Goal: Task Accomplishment & Management: Manage account settings

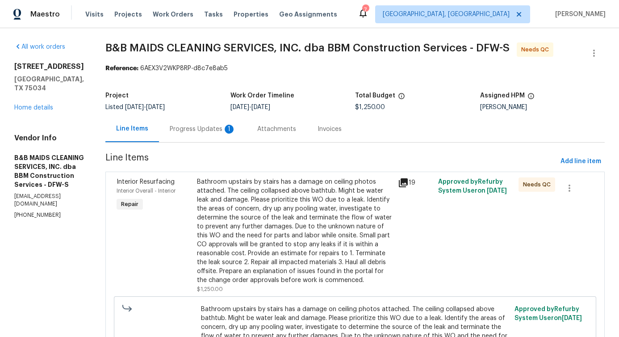
click at [234, 123] on div "Progress Updates 1" at bounding box center [202, 129] width 87 height 26
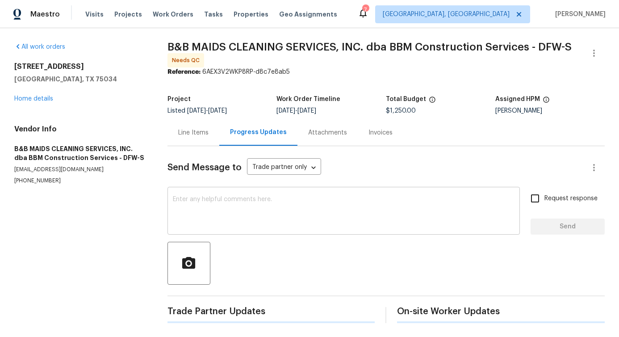
click at [245, 215] on textarea at bounding box center [344, 211] width 342 height 31
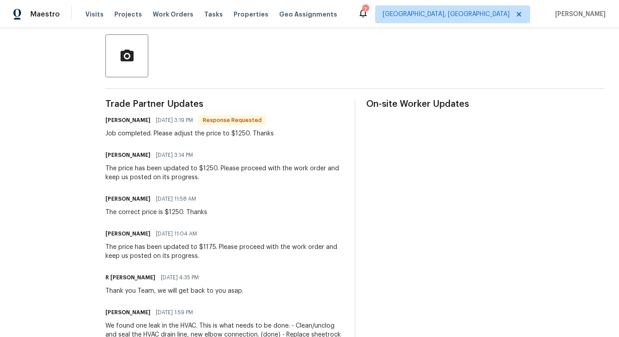
scroll to position [204, 0]
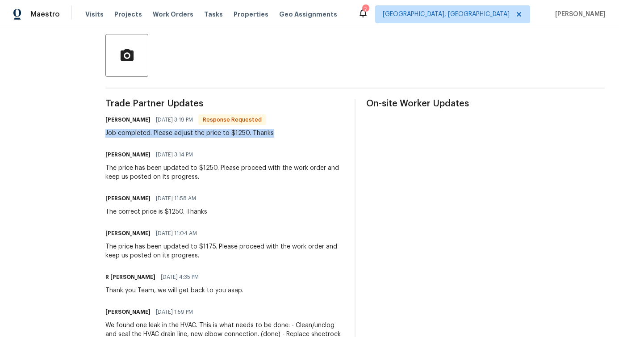
drag, startPoint x: 137, startPoint y: 137, endPoint x: 219, endPoint y: 141, distance: 82.3
click at [219, 141] on div "Trade Partner Updates Allan Nascimento 08/19/2025 3:19 PM Response Requested Jo…" at bounding box center [224, 294] width 238 height 391
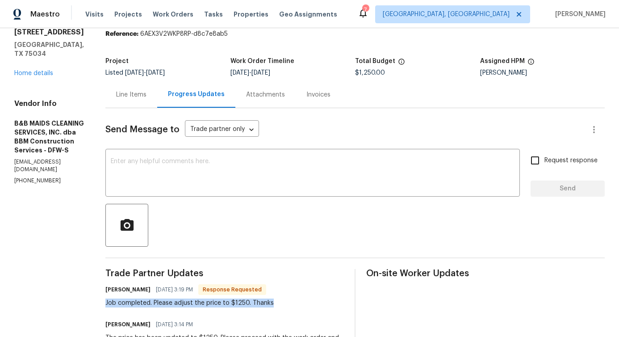
scroll to position [0, 0]
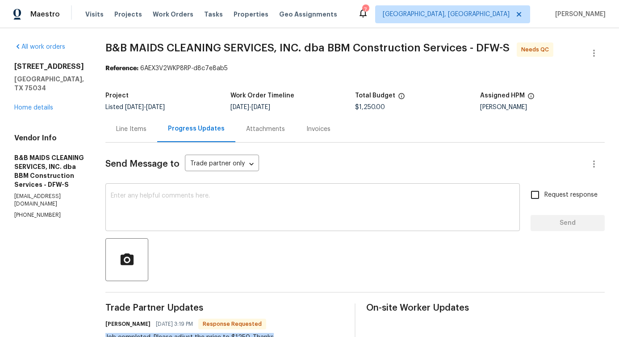
click at [228, 217] on textarea at bounding box center [313, 207] width 404 height 31
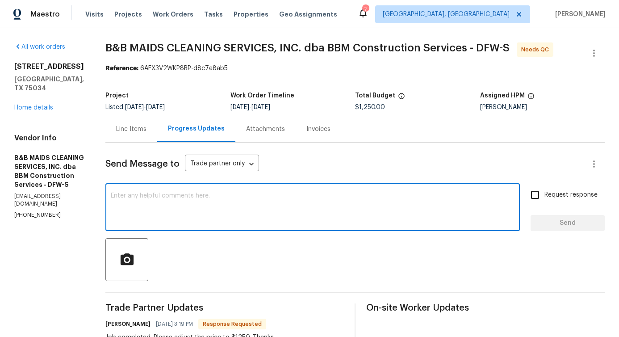
click at [157, 139] on div "Line Items" at bounding box center [131, 129] width 52 height 26
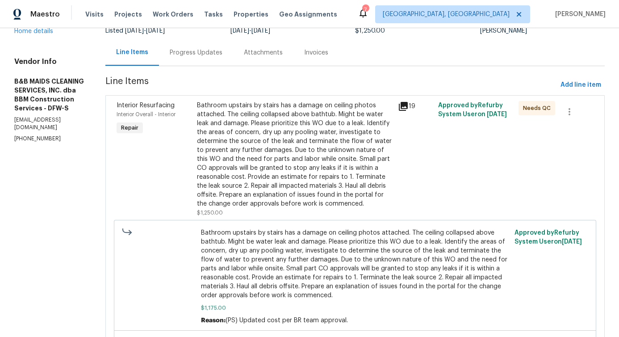
scroll to position [89, 0]
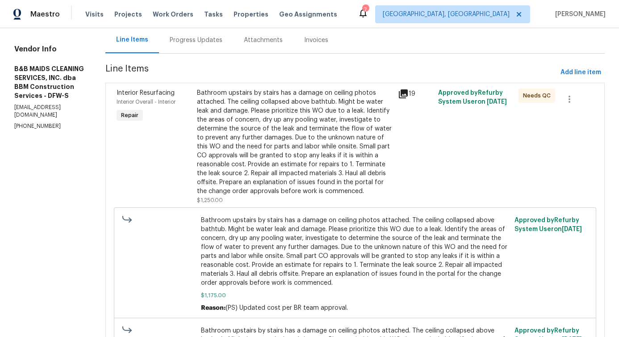
click at [351, 169] on div "Bathroom upstairs by stairs has a damage on ceiling photos attached. The ceilin…" at bounding box center [295, 141] width 196 height 107
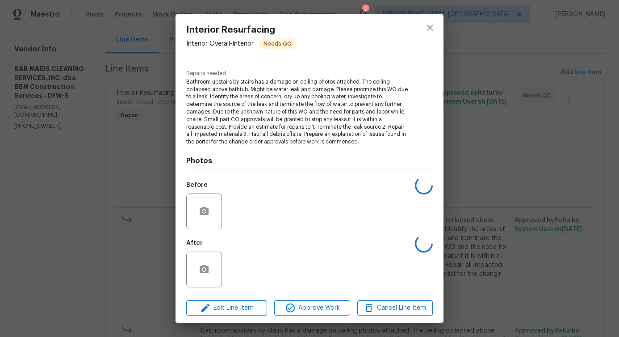
scroll to position [103, 0]
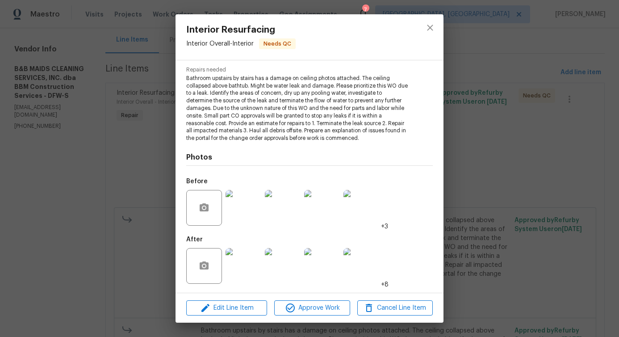
click at [251, 259] on img at bounding box center [243, 266] width 36 height 36
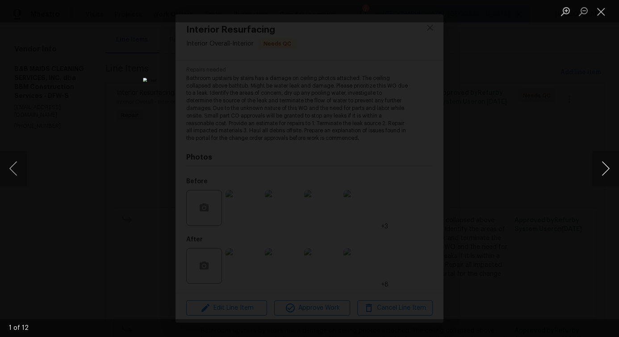
click at [605, 170] on button "Next image" at bounding box center [605, 168] width 27 height 36
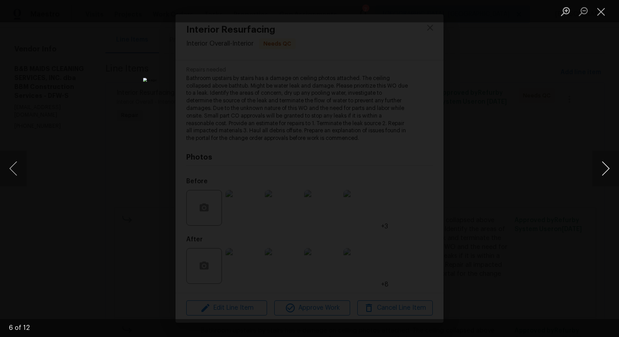
click at [605, 170] on button "Next image" at bounding box center [605, 168] width 27 height 36
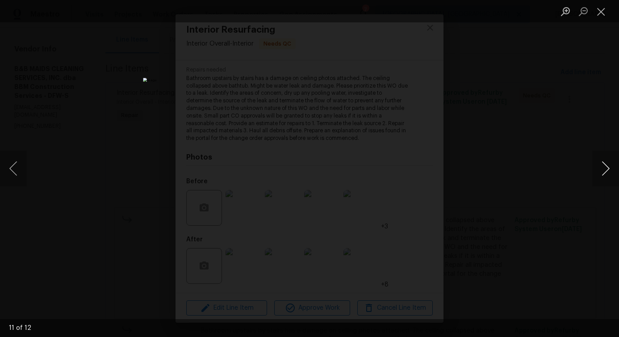
click at [605, 170] on button "Next image" at bounding box center [605, 168] width 27 height 36
click at [598, 11] on button "Close lightbox" at bounding box center [601, 12] width 18 height 16
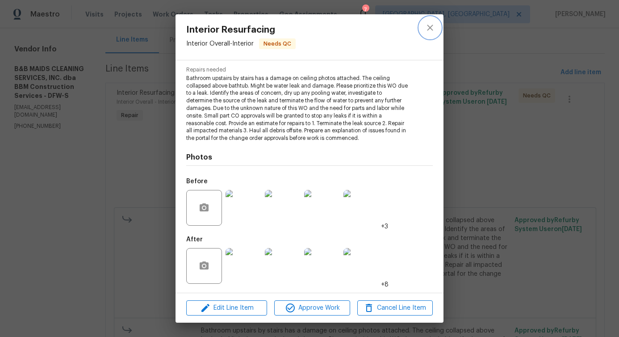
click at [432, 29] on icon "close" at bounding box center [429, 27] width 11 height 11
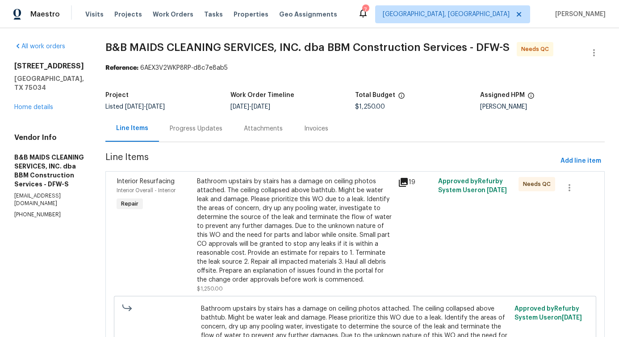
scroll to position [0, 0]
click at [593, 55] on icon "button" at bounding box center [594, 53] width 2 height 7
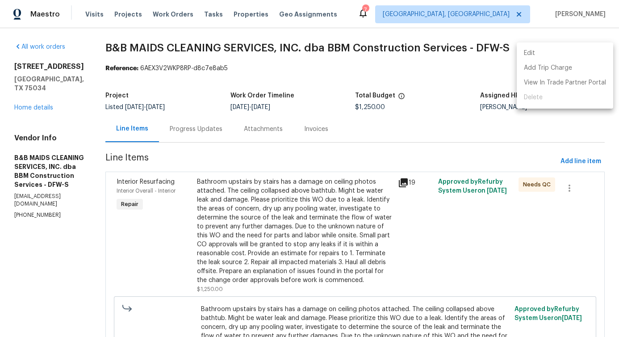
click at [531, 54] on li "Edit" at bounding box center [564, 53] width 96 height 15
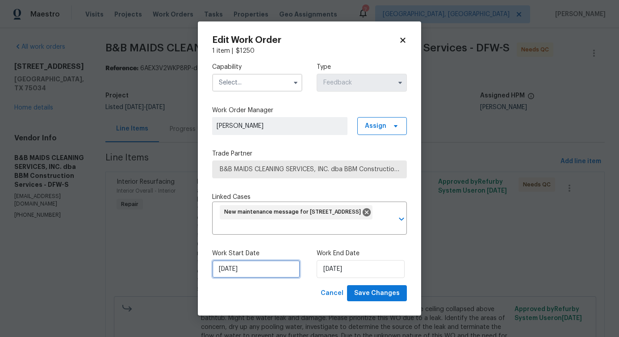
click at [250, 275] on input "8/14/2025" at bounding box center [256, 269] width 88 height 18
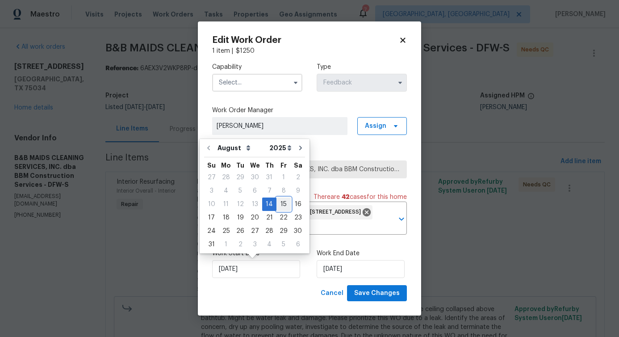
click at [283, 205] on div "15" at bounding box center [283, 204] width 14 height 12
type input "8/15/2025"
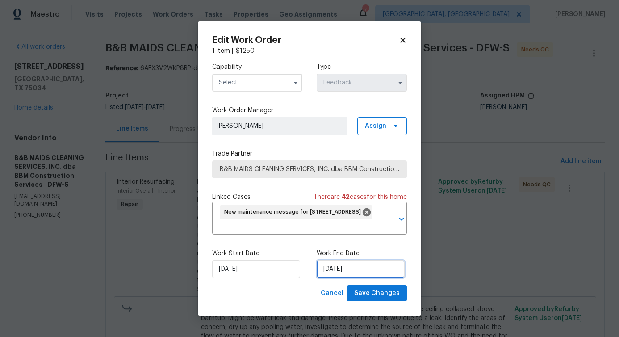
click at [339, 270] on input "8/16/2025" at bounding box center [360, 269] width 88 height 18
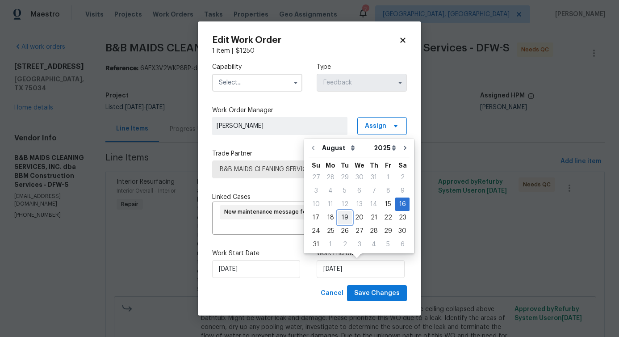
click at [341, 218] on div "19" at bounding box center [344, 217] width 14 height 12
type input "8/19/2025"
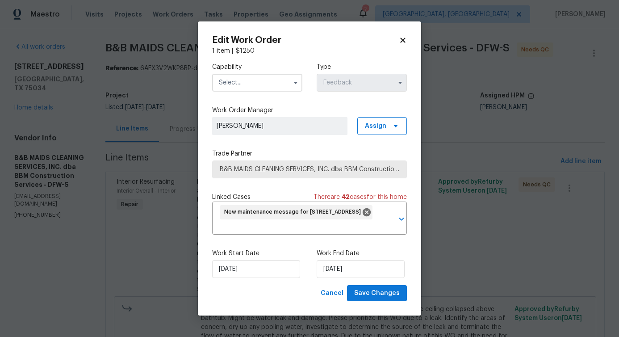
click at [253, 89] on input "text" at bounding box center [257, 83] width 90 height 18
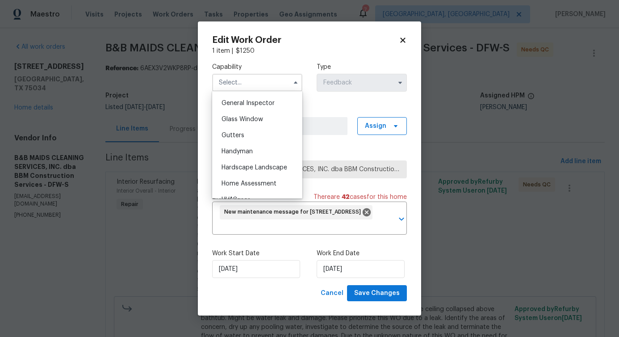
scroll to position [442, 0]
click at [252, 158] on div "Handyman" at bounding box center [257, 150] width 86 height 16
type input "Handyman"
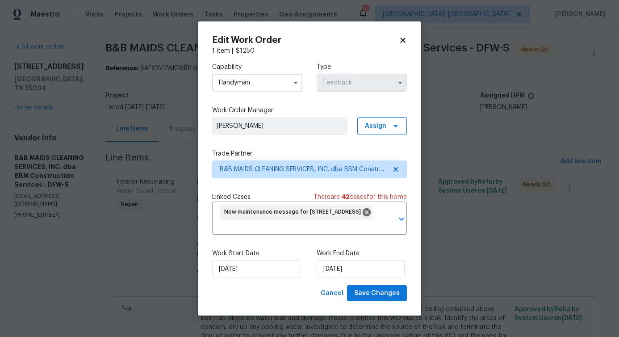
click at [371, 301] on div "Edit Work Order 1 item | $ 1250 Capability Handyman Type Feedback Work Order Ma…" at bounding box center [309, 168] width 223 height 294
click at [371, 288] on span "Save Changes" at bounding box center [377, 292] width 46 height 11
click at [96, 274] on body "Maestro Visits Projects Work Orders Tasks Properties Geo Assignments 7 Albuquer…" at bounding box center [309, 168] width 619 height 337
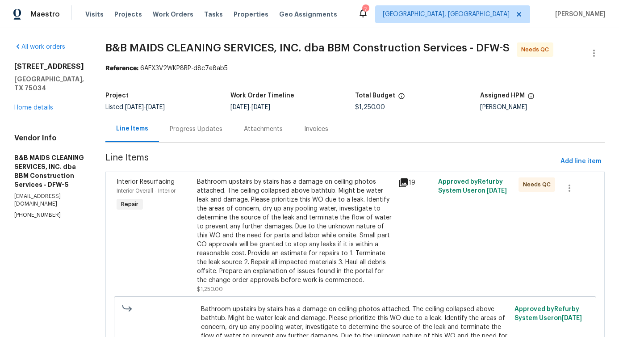
click at [329, 185] on div "Bathroom upstairs by stairs has a damage on ceiling photos attached. The ceilin…" at bounding box center [295, 230] width 196 height 107
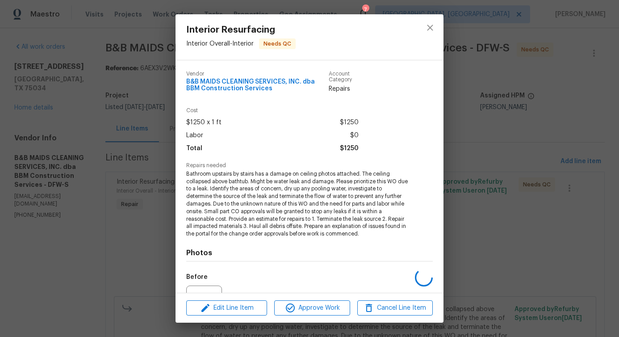
scroll to position [80, 0]
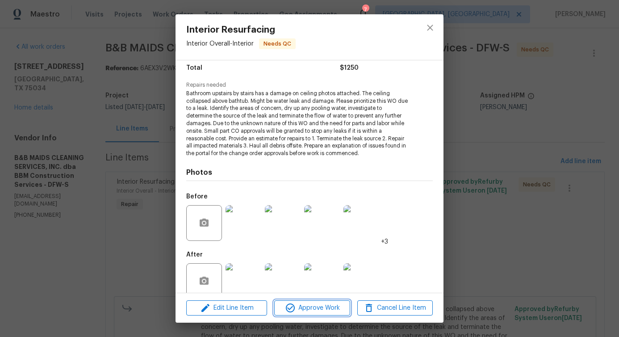
click at [330, 304] on span "Approve Work" at bounding box center [312, 307] width 70 height 11
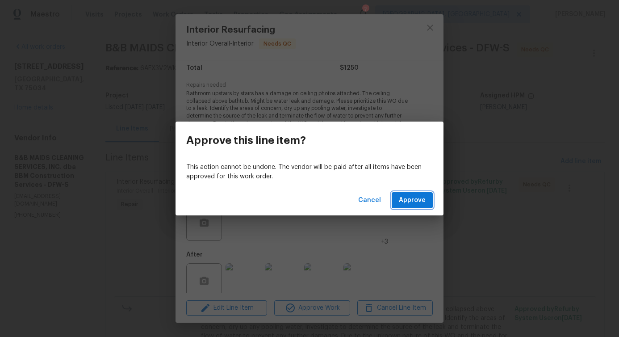
click at [413, 207] on button "Approve" at bounding box center [411, 200] width 41 height 17
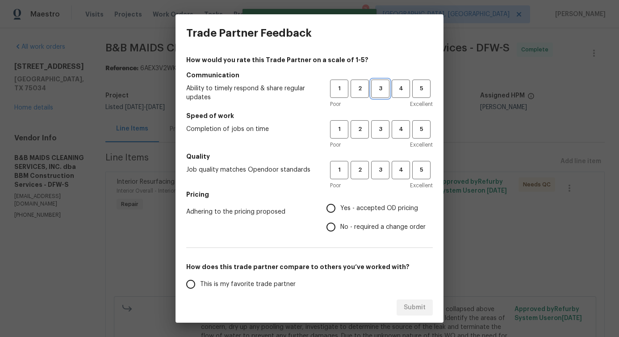
click at [371, 81] on button "3" at bounding box center [380, 88] width 18 height 18
click at [375, 133] on span "3" at bounding box center [380, 129] width 17 height 10
click at [373, 166] on span "3" at bounding box center [380, 170] width 17 height 10
click at [341, 221] on label "No - required a change order" at bounding box center [373, 226] width 104 height 19
click at [340, 221] on input "No - required a change order" at bounding box center [330, 226] width 19 height 19
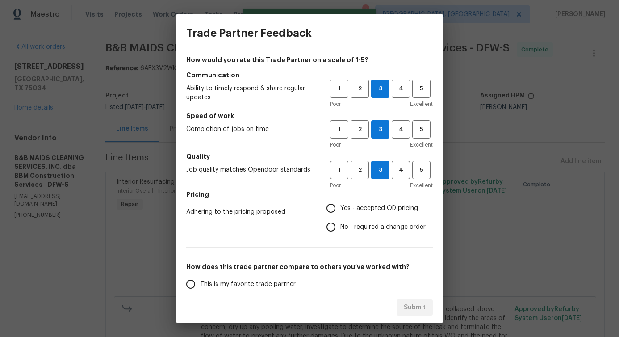
radio input "true"
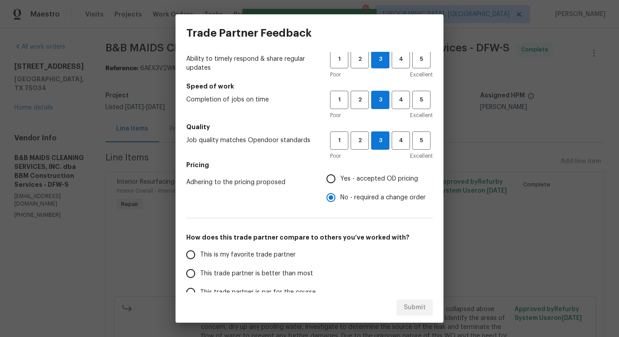
scroll to position [79, 0]
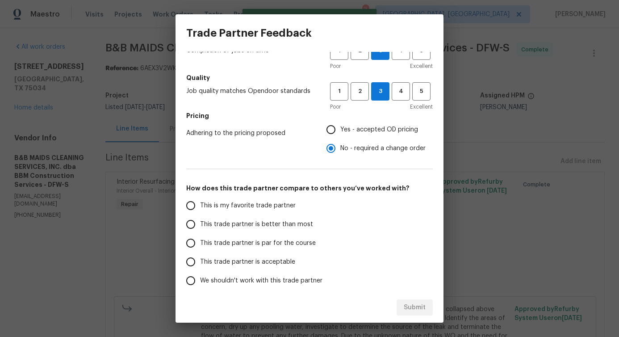
click at [270, 223] on span "This trade partner is better than most" at bounding box center [256, 224] width 113 height 9
click at [200, 223] on input "This trade partner is better than most" at bounding box center [190, 224] width 19 height 19
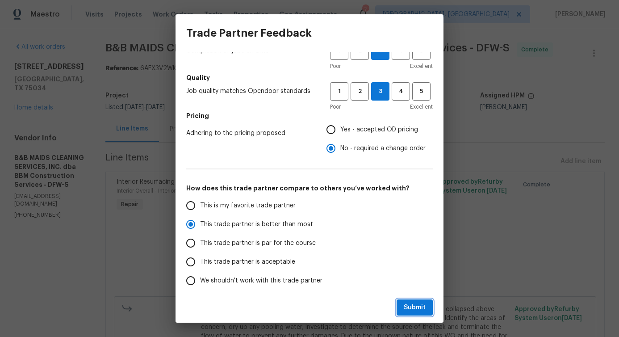
click at [407, 310] on span "Submit" at bounding box center [415, 307] width 22 height 11
radio input "true"
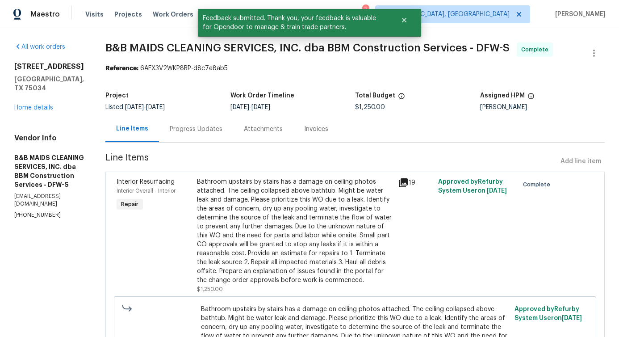
click at [221, 130] on div "Progress Updates" at bounding box center [196, 129] width 53 height 9
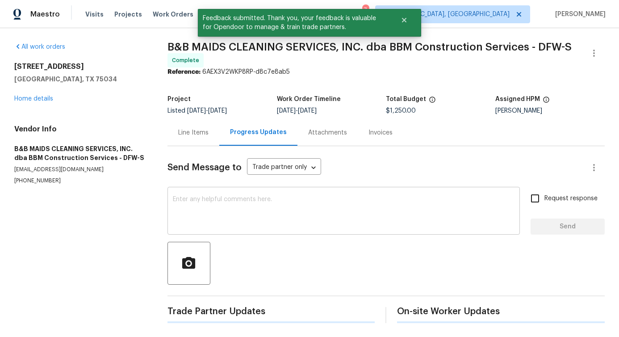
click at [254, 213] on textarea at bounding box center [343, 211] width 341 height 31
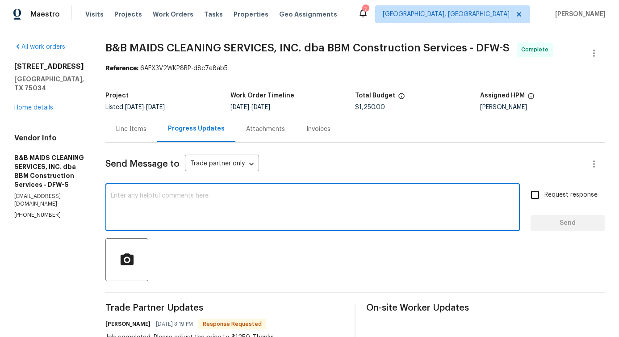
click at [239, 227] on div "x ​" at bounding box center [312, 208] width 414 height 46
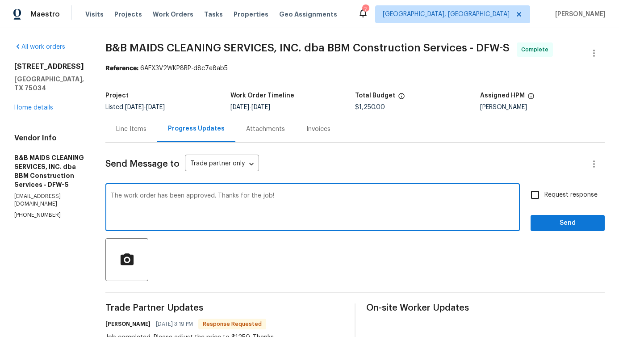
type textarea "The work order has been approved. Thanks for the job!"
click at [239, 227] on div "The work order has been approved. Thanks for the job! x ​" at bounding box center [312, 208] width 414 height 46
click at [547, 226] on span "Send" at bounding box center [567, 222] width 60 height 11
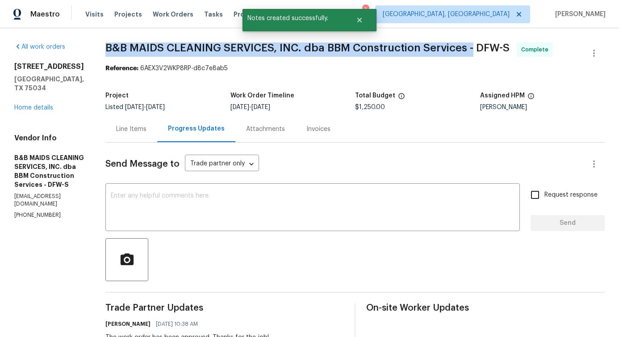
drag, startPoint x: 137, startPoint y: 49, endPoint x: 505, endPoint y: 48, distance: 367.4
click at [505, 48] on span "B&B MAIDS CLEANING SERVICES, INC. dba BBM Construction Services - DFW-S" at bounding box center [307, 47] width 404 height 11
copy span "B&B MAIDS CLEANING SERVICES, INC. dba BBM Construction Services -"
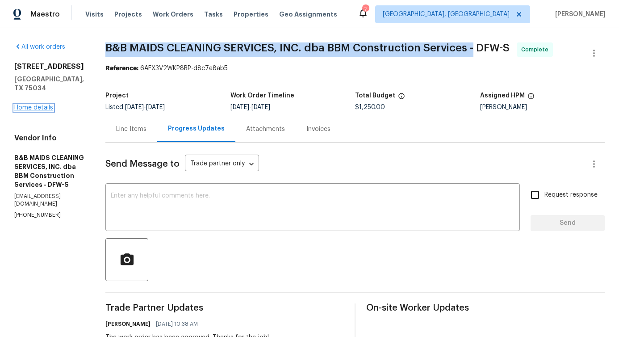
click at [34, 104] on link "Home details" at bounding box center [33, 107] width 39 height 6
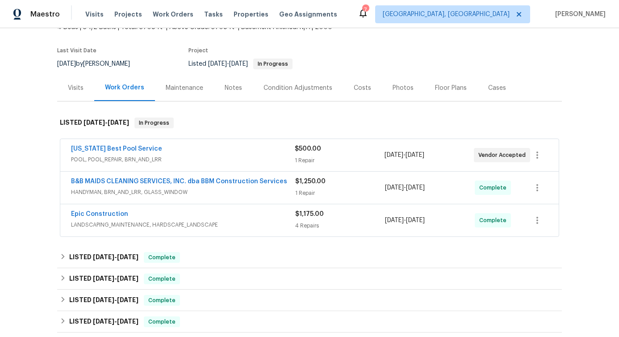
scroll to position [61, 0]
click at [85, 149] on link "Texas Best Pool Service" at bounding box center [116, 148] width 91 height 6
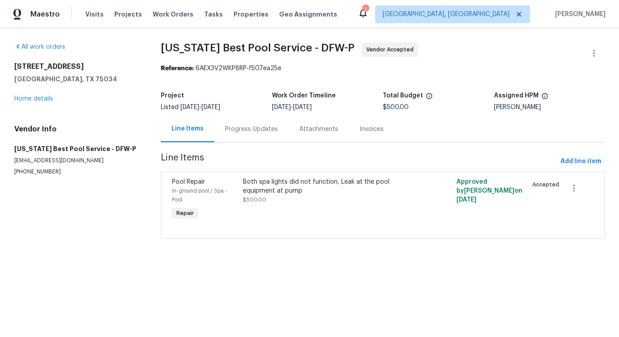
click at [234, 133] on div "Progress Updates" at bounding box center [251, 129] width 53 height 9
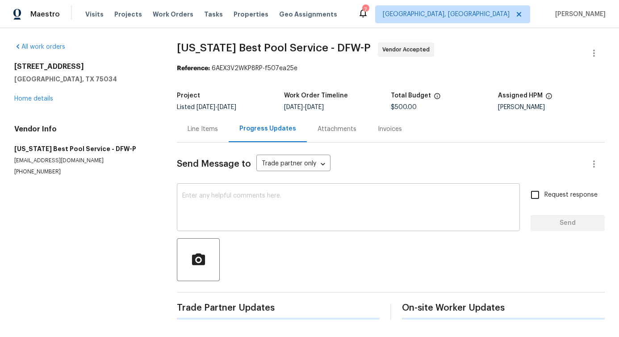
click at [245, 221] on textarea at bounding box center [348, 207] width 332 height 31
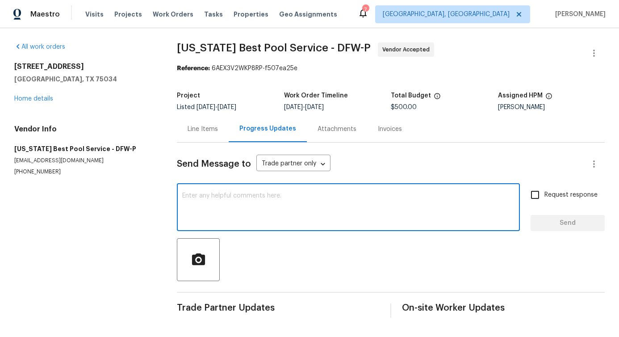
scroll to position [2, 0]
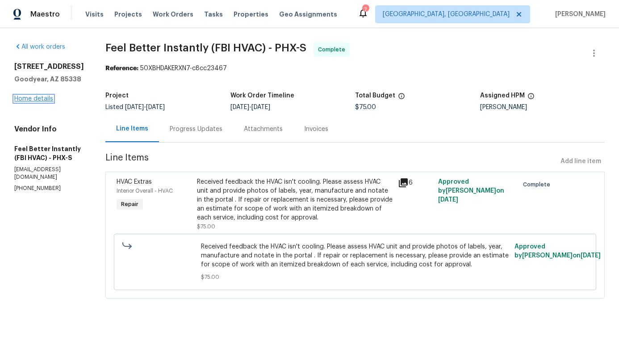
click at [46, 98] on link "Home details" at bounding box center [33, 99] width 39 height 6
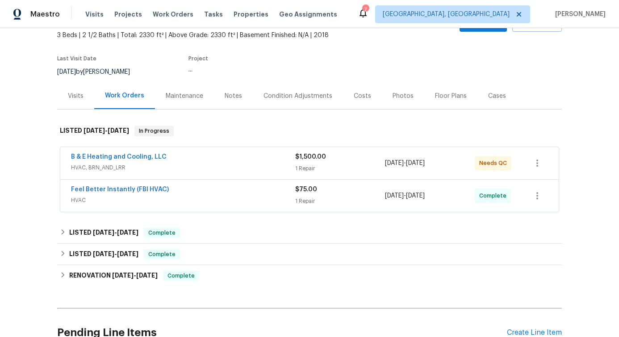
scroll to position [54, 0]
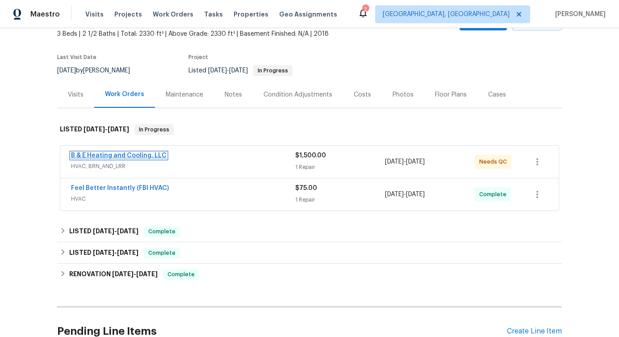
click at [122, 156] on link "B & E Heating and Cooling, LLC" at bounding box center [119, 155] width 96 height 6
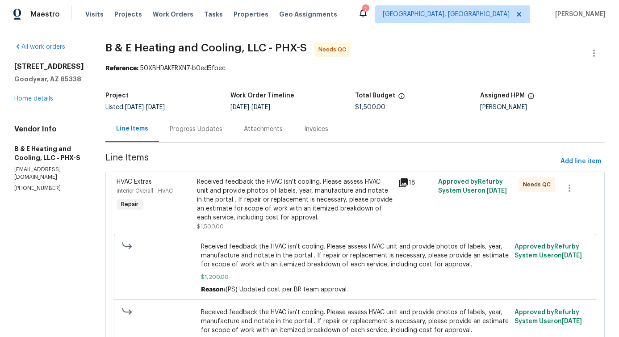
click at [215, 137] on div "Progress Updates" at bounding box center [196, 129] width 74 height 26
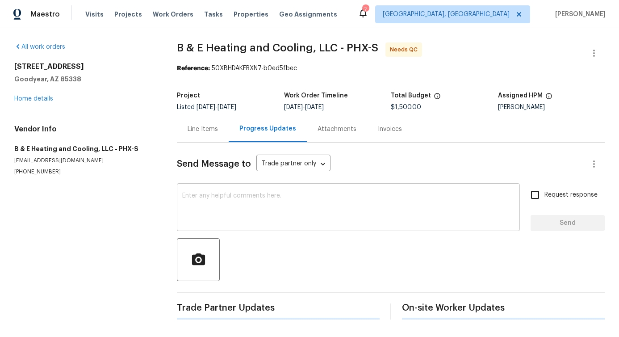
click at [227, 199] on textarea at bounding box center [348, 207] width 332 height 31
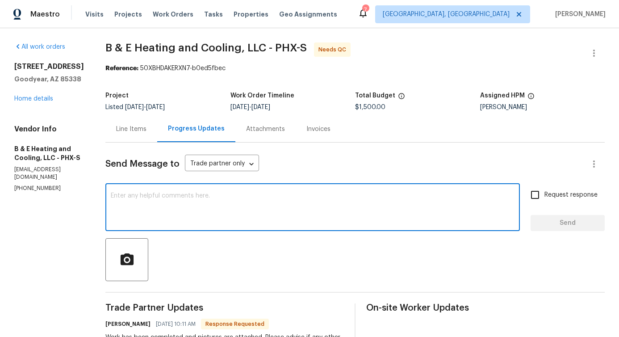
click at [141, 140] on div "Line Items" at bounding box center [131, 129] width 52 height 26
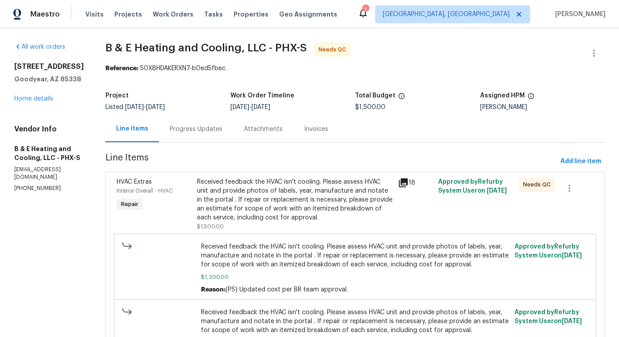
click at [295, 215] on div "Received feedback the HVAC isn't cooling. Please assess HVAC unit and provide p…" at bounding box center [295, 199] width 196 height 45
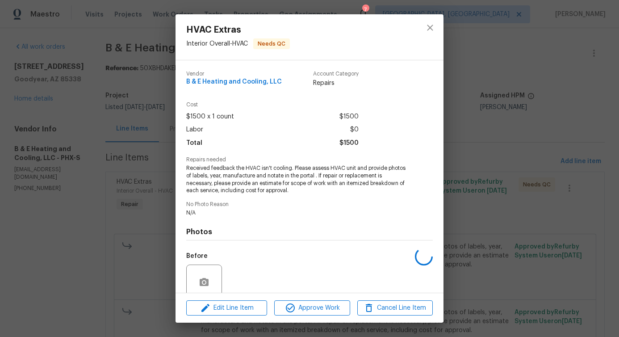
scroll to position [75, 0]
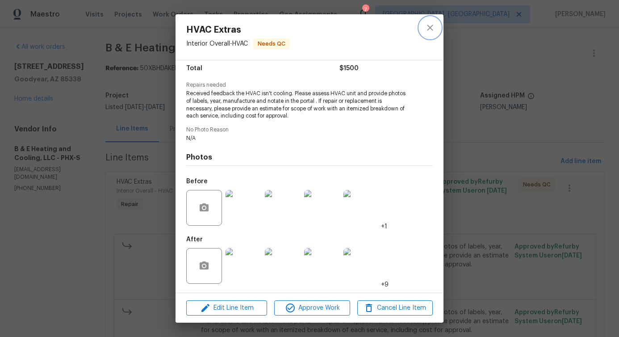
click at [431, 23] on icon "close" at bounding box center [429, 27] width 11 height 11
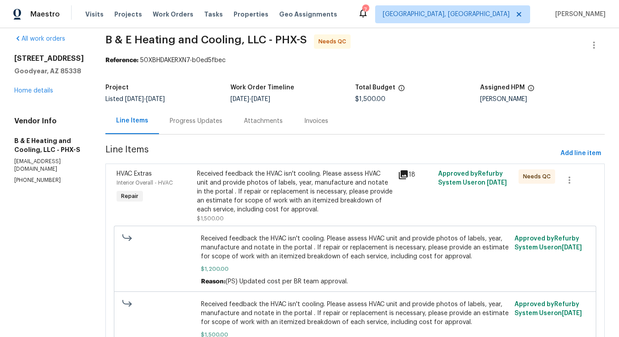
scroll to position [0, 0]
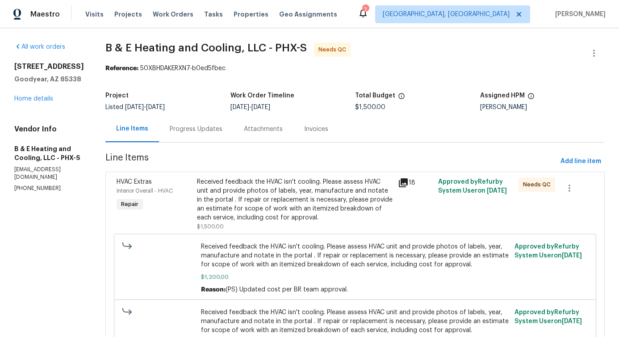
click at [216, 133] on div "Progress Updates" at bounding box center [196, 129] width 53 height 9
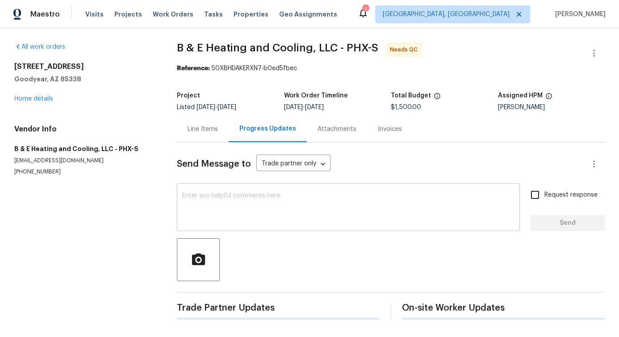
click at [254, 204] on textarea at bounding box center [348, 207] width 332 height 31
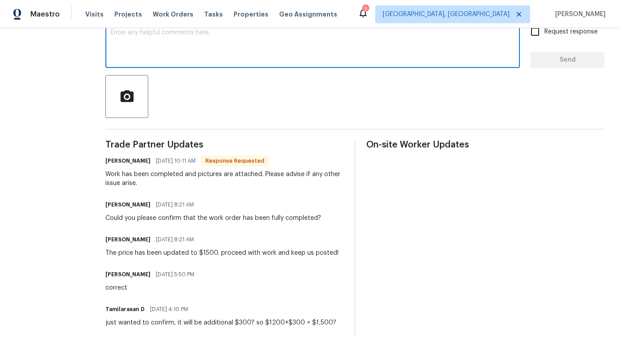
scroll to position [193, 0]
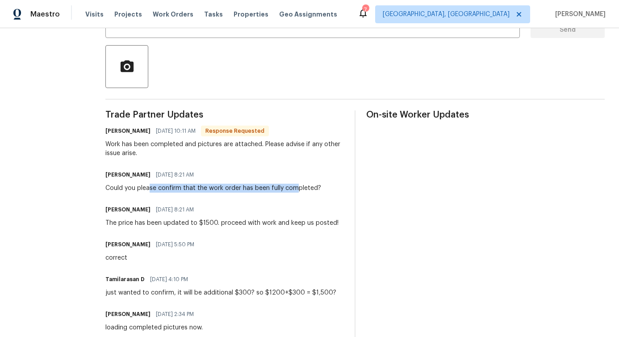
drag, startPoint x: 157, startPoint y: 191, endPoint x: 303, endPoint y: 191, distance: 145.5
click at [303, 191] on div "Could you please confirm that the work order has been fully completed?" at bounding box center [213, 187] width 216 height 9
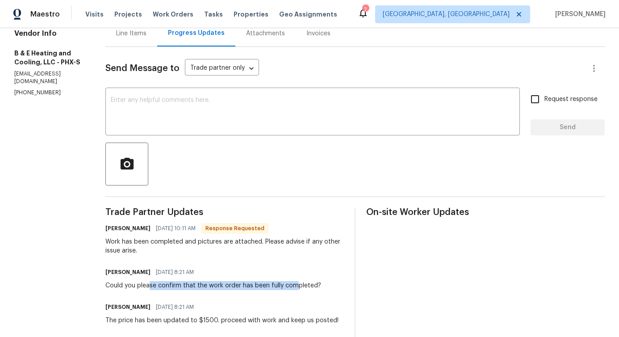
scroll to position [0, 0]
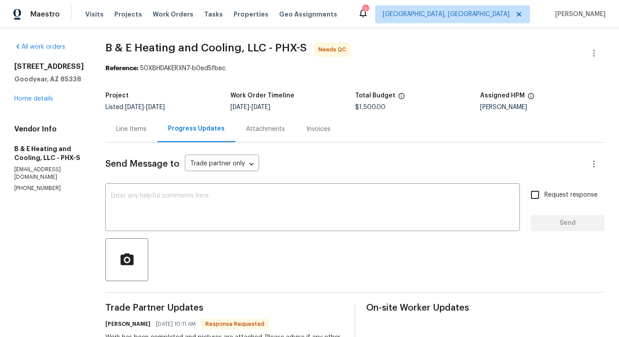
click at [136, 129] on div "Line Items" at bounding box center [131, 129] width 30 height 9
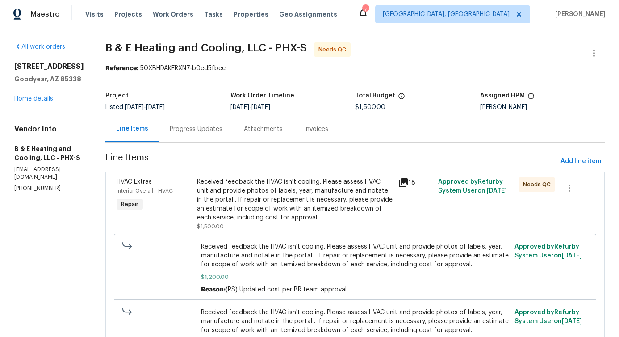
click at [269, 210] on div "Received feedback the HVAC isn't cooling. Please assess HVAC unit and provide p…" at bounding box center [295, 199] width 196 height 45
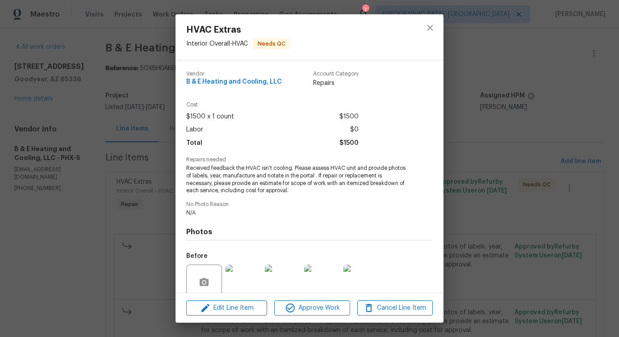
scroll to position [75, 0]
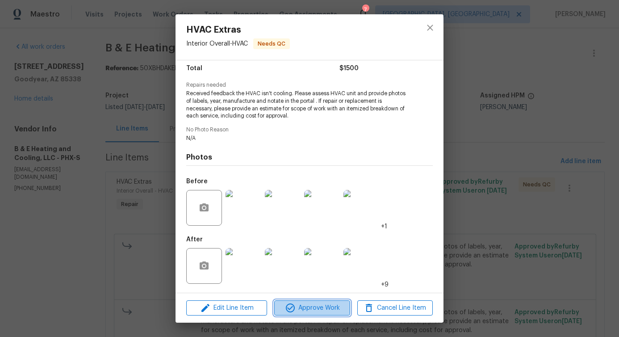
click at [311, 312] on span "Approve Work" at bounding box center [312, 307] width 70 height 11
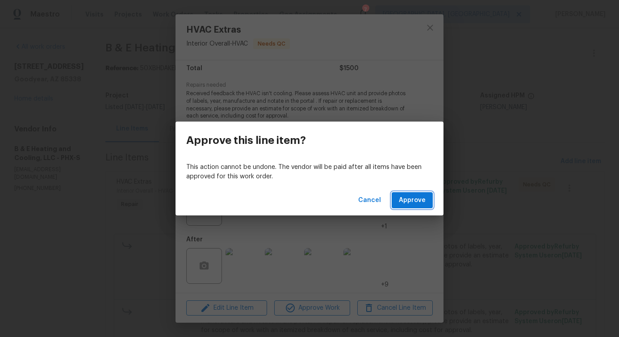
click at [419, 202] on span "Approve" at bounding box center [412, 200] width 27 height 11
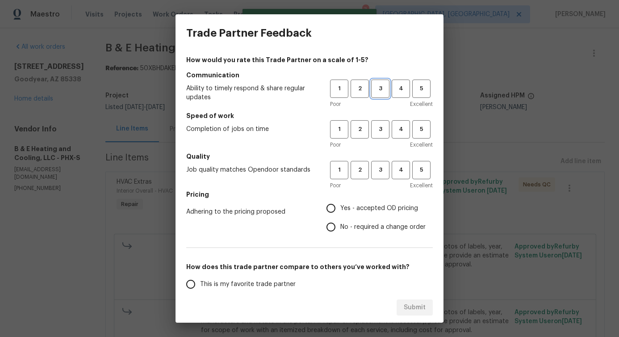
click at [374, 88] on span "3" at bounding box center [380, 88] width 17 height 10
click at [372, 136] on button "3" at bounding box center [380, 129] width 18 height 18
click at [374, 171] on span "3" at bounding box center [380, 170] width 17 height 10
click at [344, 224] on span "No - required a change order" at bounding box center [382, 226] width 85 height 9
click at [340, 224] on input "No - required a change order" at bounding box center [330, 226] width 19 height 19
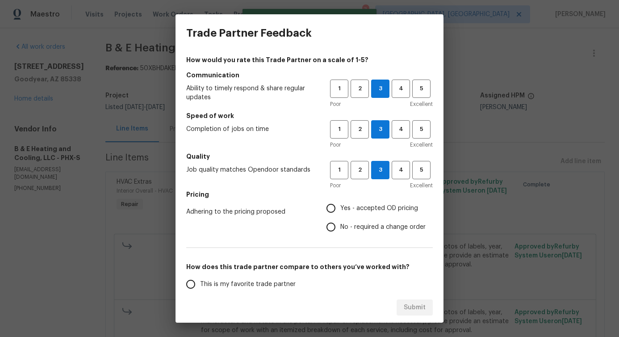
radio input "true"
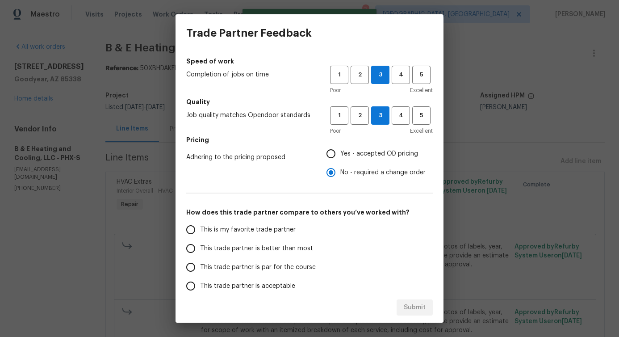
scroll to position [117, 0]
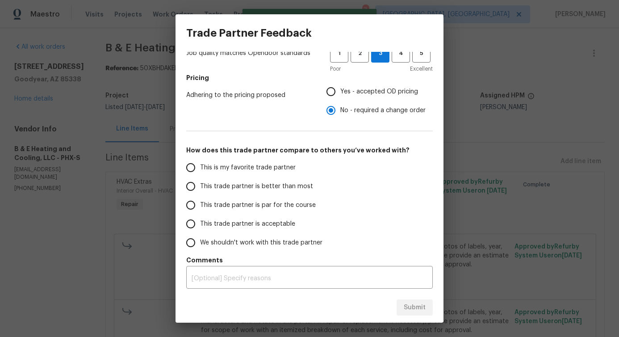
click at [279, 184] on span "This trade partner is better than most" at bounding box center [256, 186] width 113 height 9
click at [200, 184] on input "This trade partner is better than most" at bounding box center [190, 186] width 19 height 19
click at [412, 301] on button "Submit" at bounding box center [414, 307] width 36 height 17
radio input "true"
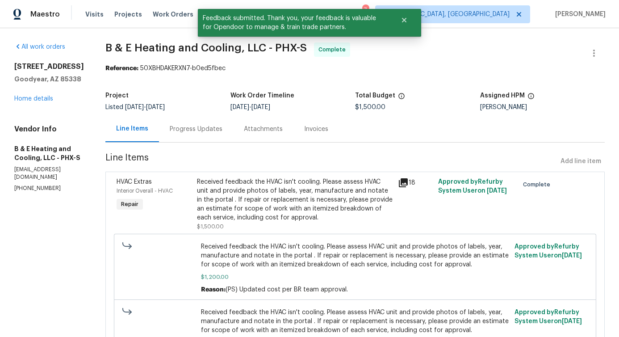
click at [202, 128] on div "Progress Updates" at bounding box center [196, 129] width 53 height 9
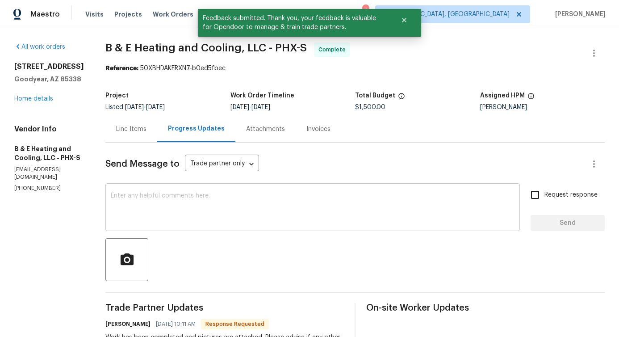
click at [255, 201] on textarea at bounding box center [313, 207] width 404 height 31
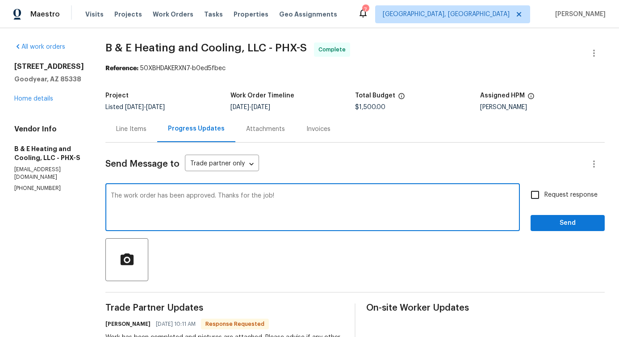
type textarea "The work order has been approved. Thanks for the job!"
click at [542, 222] on span "Send" at bounding box center [567, 222] width 60 height 11
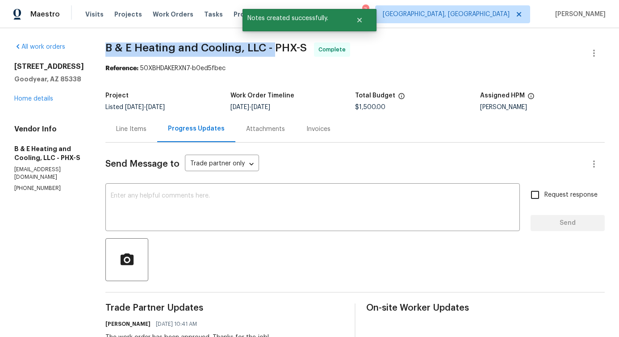
drag, startPoint x: 112, startPoint y: 49, endPoint x: 282, endPoint y: 47, distance: 170.5
copy span "B & E Heating and Cooling, LLC -"
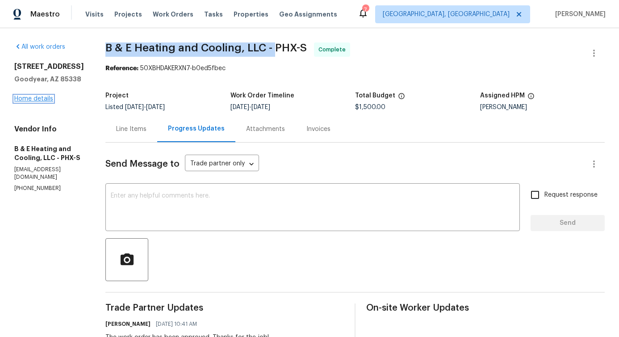
click at [27, 100] on link "Home details" at bounding box center [33, 99] width 39 height 6
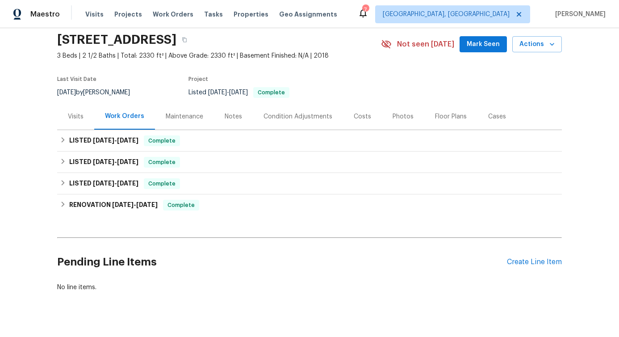
scroll to position [54, 0]
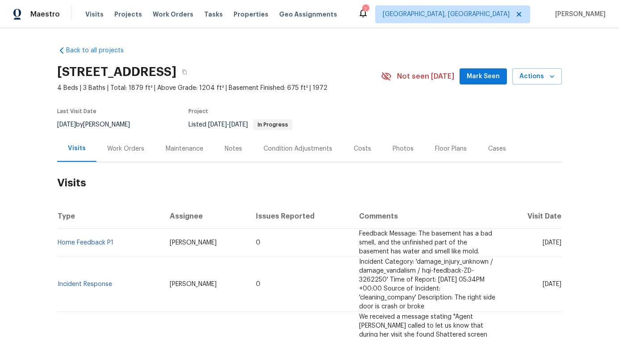
click at [135, 157] on div "Work Orders" at bounding box center [125, 148] width 58 height 26
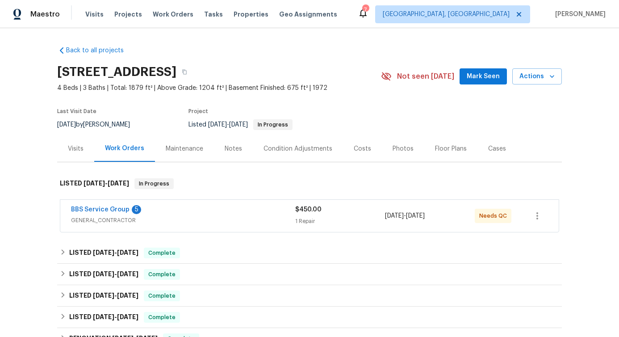
click at [101, 215] on div "BBS Service Group 5" at bounding box center [183, 210] width 224 height 11
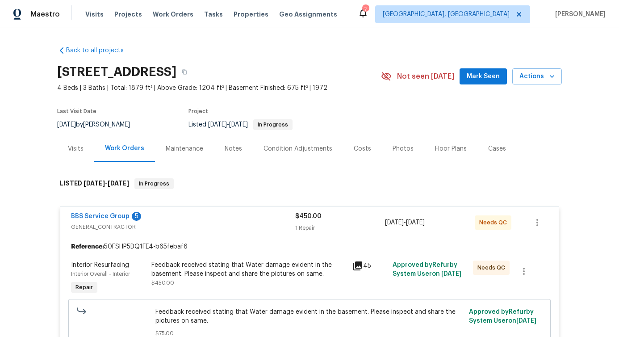
click at [101, 212] on span "BBS Service Group" at bounding box center [100, 216] width 58 height 9
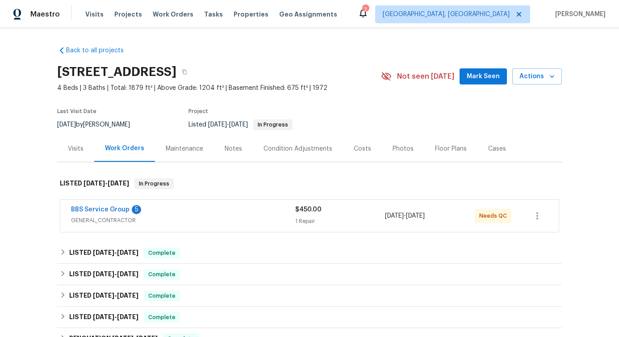
click at [101, 212] on span "BBS Service Group" at bounding box center [100, 209] width 58 height 9
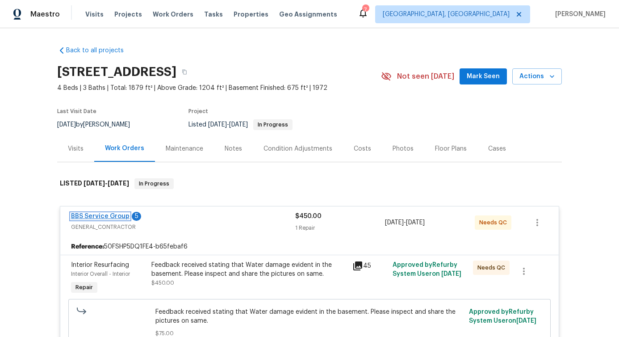
click at [97, 213] on link "BBS Service Group" at bounding box center [100, 216] width 58 height 6
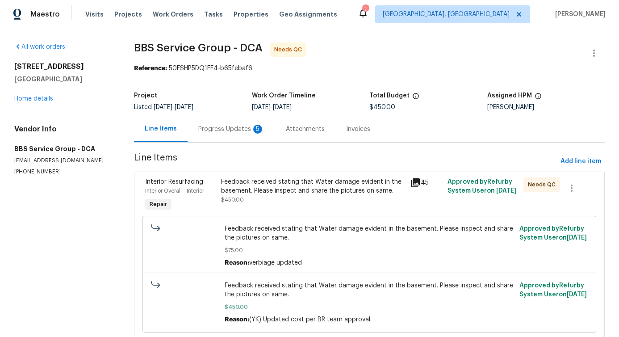
click at [213, 133] on div "Progress Updates 5" at bounding box center [231, 129] width 66 height 9
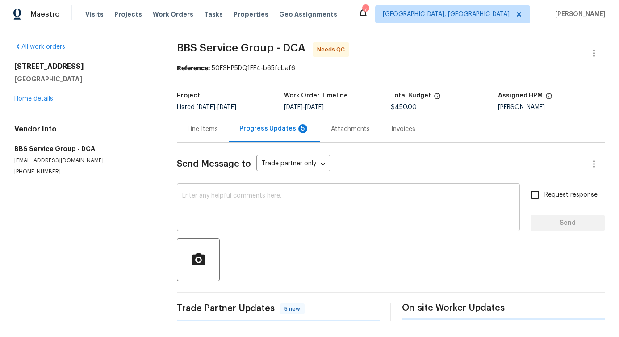
click at [208, 208] on textarea at bounding box center [348, 207] width 332 height 31
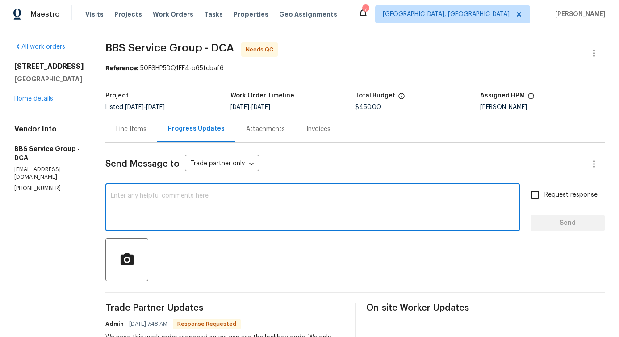
click at [121, 133] on div "Line Items" at bounding box center [131, 129] width 30 height 9
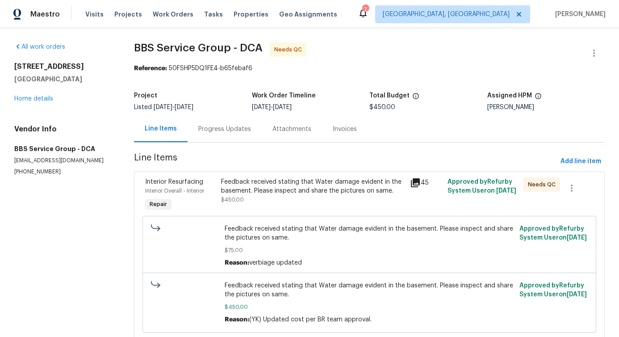
click at [324, 199] on div "Feedback received stating that Water damage evident in the basement. Please ins…" at bounding box center [312, 190] width 183 height 27
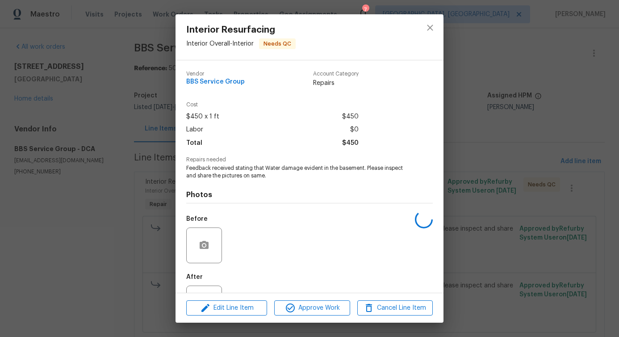
scroll to position [37, 0]
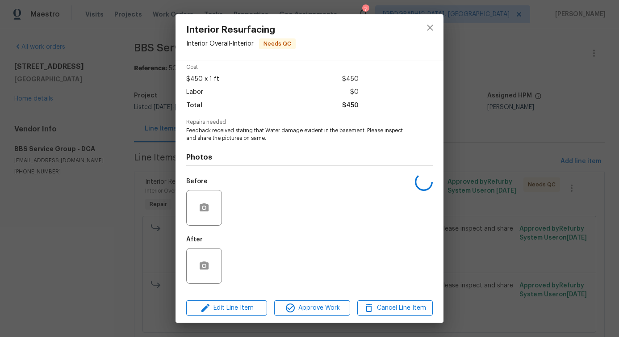
click at [246, 299] on div "Edit Line Item Approve Work Cancel Line Item" at bounding box center [309, 308] width 268 height 30
click at [231, 308] on span "Edit Line Item" at bounding box center [226, 307] width 75 height 11
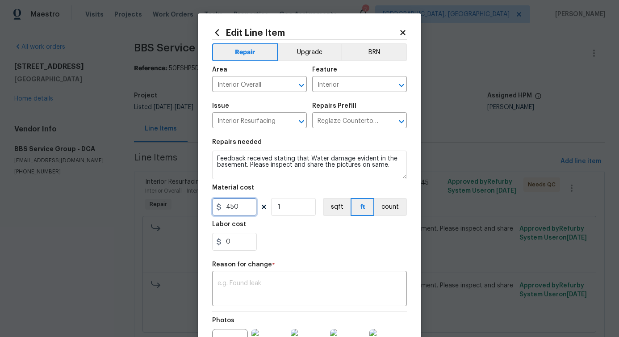
click at [233, 213] on input "450" at bounding box center [234, 207] width 45 height 18
type input "525"
click at [247, 282] on textarea at bounding box center [309, 289] width 184 height 19
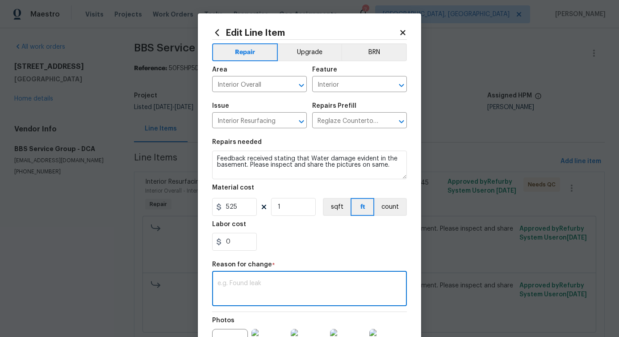
click at [245, 295] on textarea at bounding box center [309, 289] width 184 height 19
paste textarea "(PS) Updated per vendor's final cost."
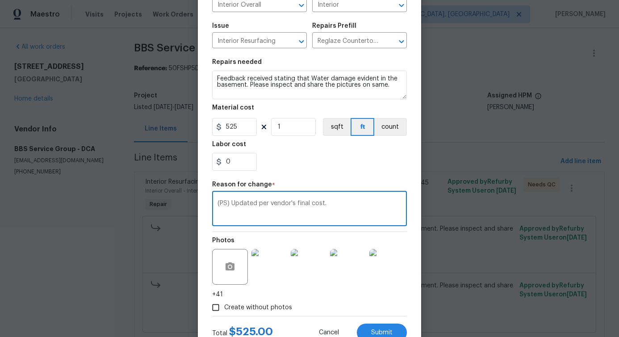
scroll to position [112, 0]
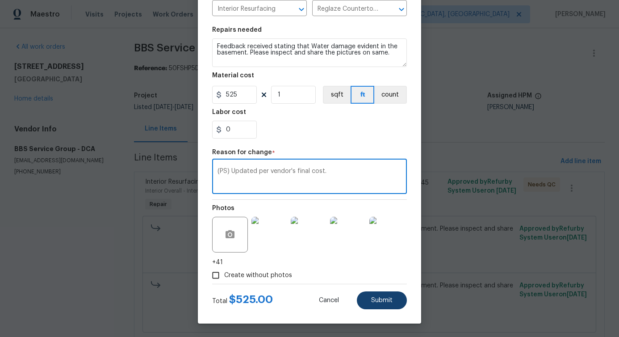
type textarea "(PS) Updated per vendor's final cost."
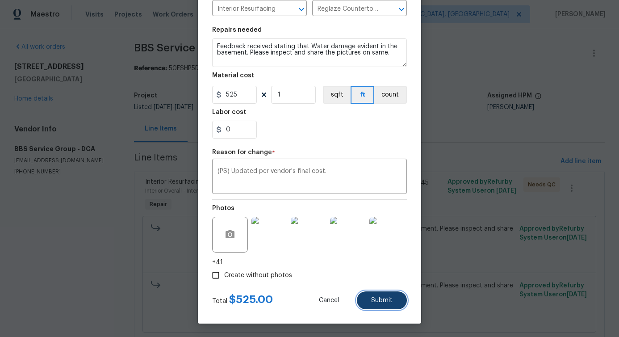
click at [381, 308] on button "Submit" at bounding box center [382, 300] width 50 height 18
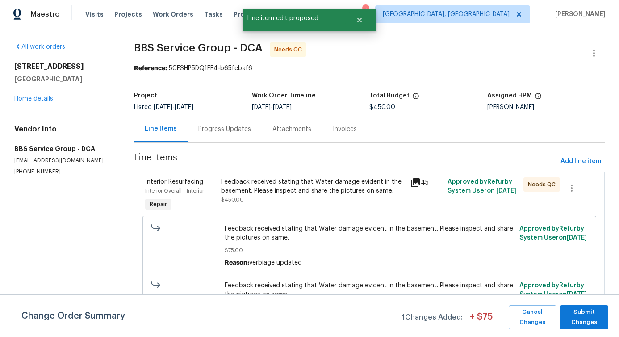
scroll to position [0, 0]
click at [584, 304] on div "Change Order Summary 1 Changes Added: + $ 75 Cancel Changes Submit Changes" at bounding box center [309, 315] width 619 height 43
click at [573, 318] on span "Submit Changes" at bounding box center [583, 317] width 39 height 21
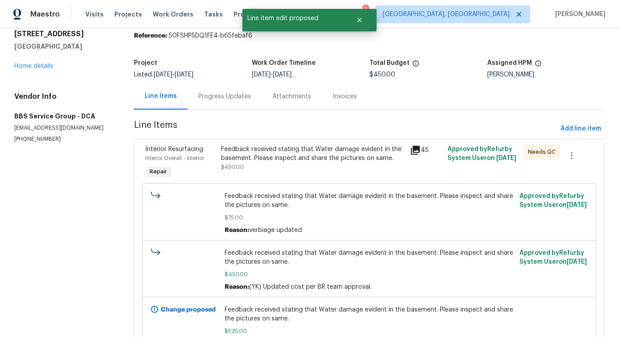
scroll to position [93, 0]
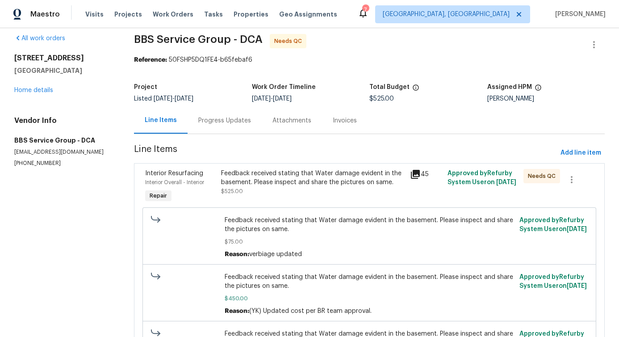
click at [218, 121] on div "Progress Updates" at bounding box center [224, 120] width 53 height 9
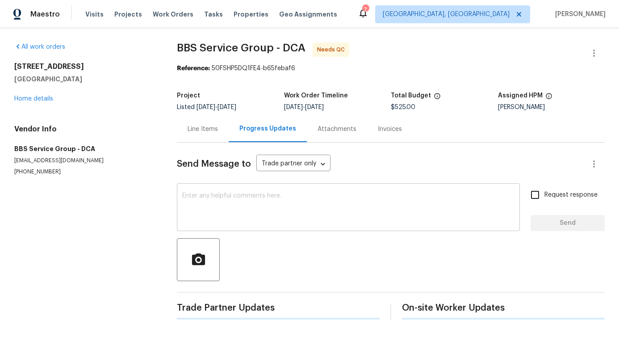
click at [235, 188] on div "x ​" at bounding box center [348, 208] width 343 height 46
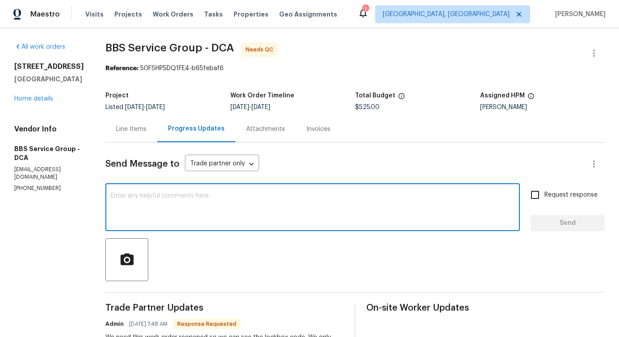
click at [131, 130] on div "Line Items" at bounding box center [131, 129] width 30 height 9
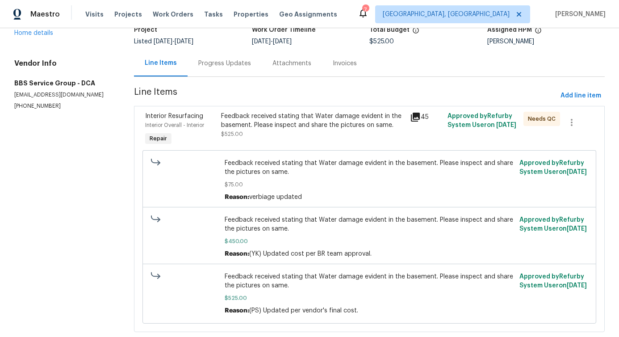
scroll to position [93, 0]
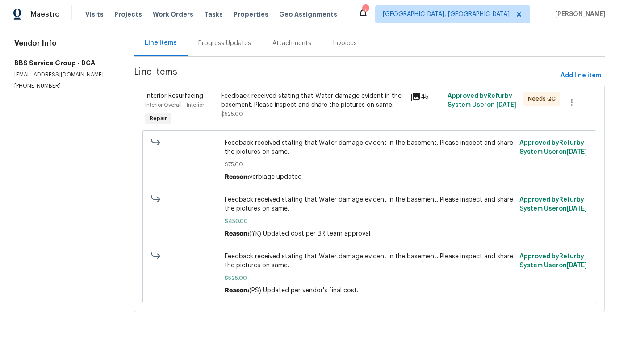
click at [301, 93] on div "Feedback received stating that Water damage evident in the basement. Please ins…" at bounding box center [312, 101] width 183 height 18
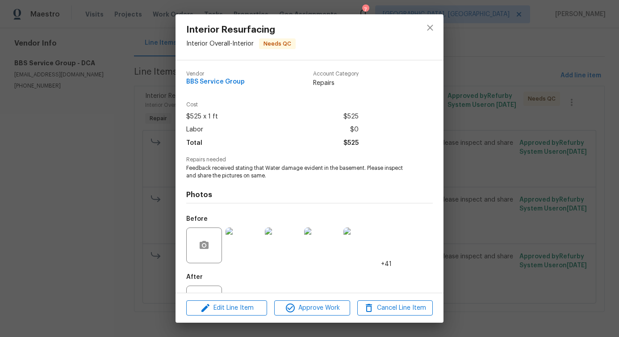
scroll to position [37, 0]
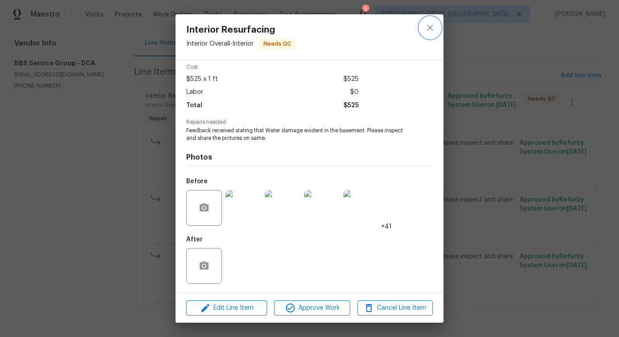
click at [429, 35] on button "close" at bounding box center [429, 27] width 21 height 21
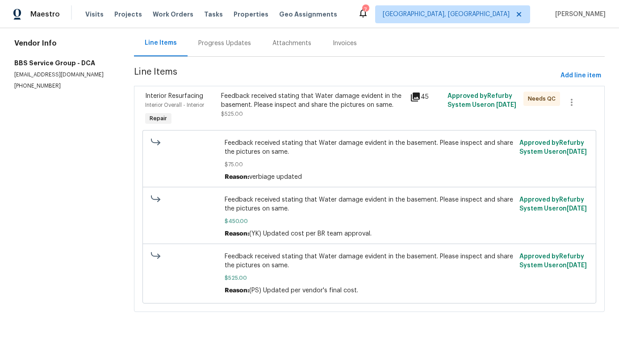
scroll to position [0, 0]
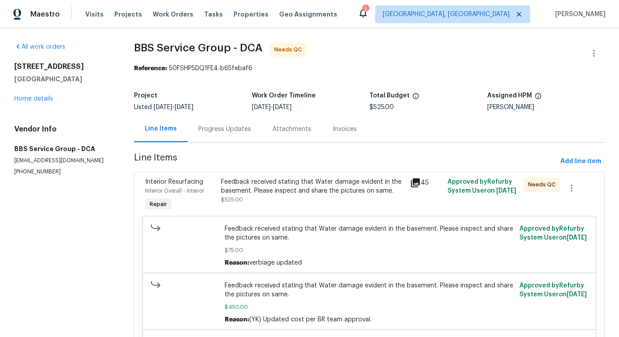
click at [218, 138] on div "Progress Updates" at bounding box center [224, 129] width 74 height 26
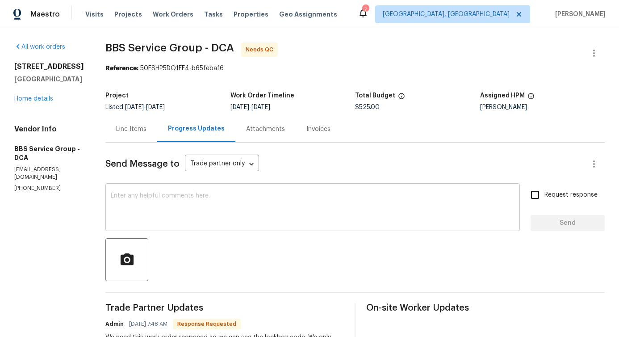
click at [244, 203] on textarea at bounding box center [313, 207] width 404 height 31
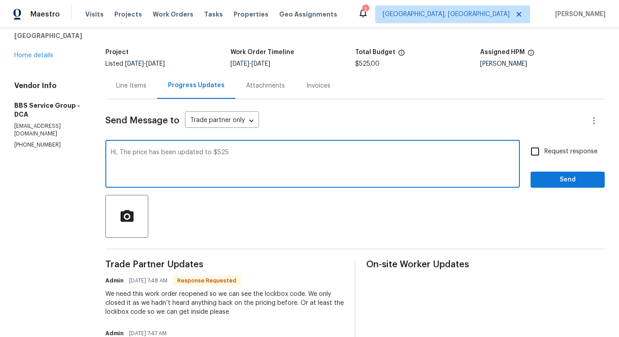
scroll to position [42, 0]
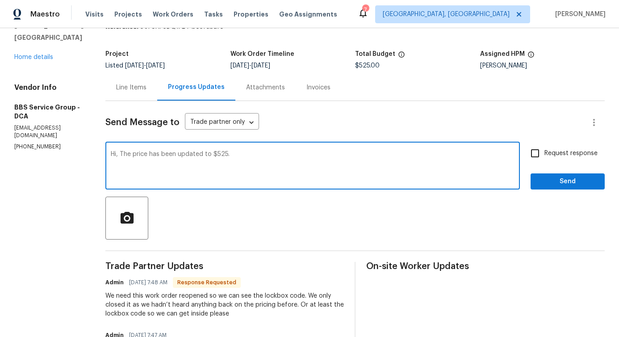
type textarea "Hi, The price has been updated to $525."
